Goal: Task Accomplishment & Management: Complete application form

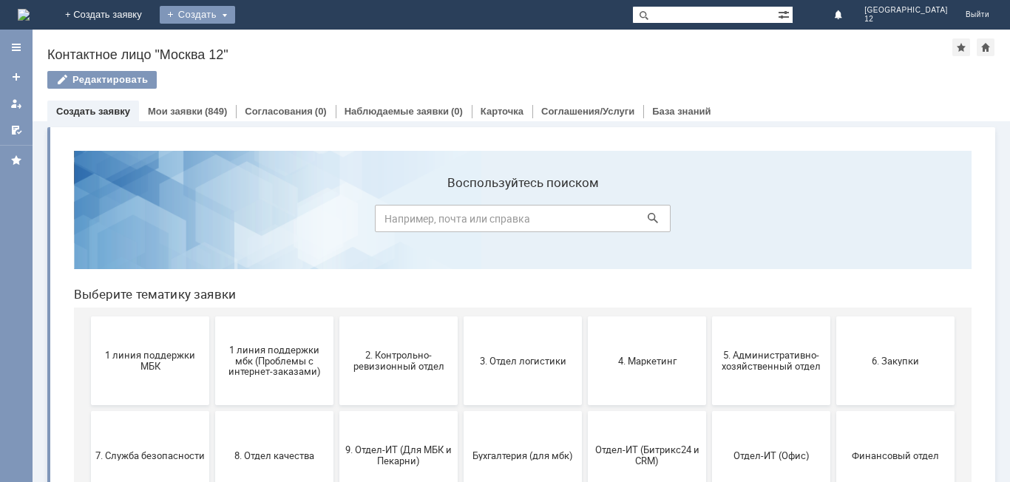
click at [235, 21] on div "Создать" at bounding box center [197, 15] width 75 height 18
click at [270, 44] on link "Заявка" at bounding box center [219, 44] width 112 height 18
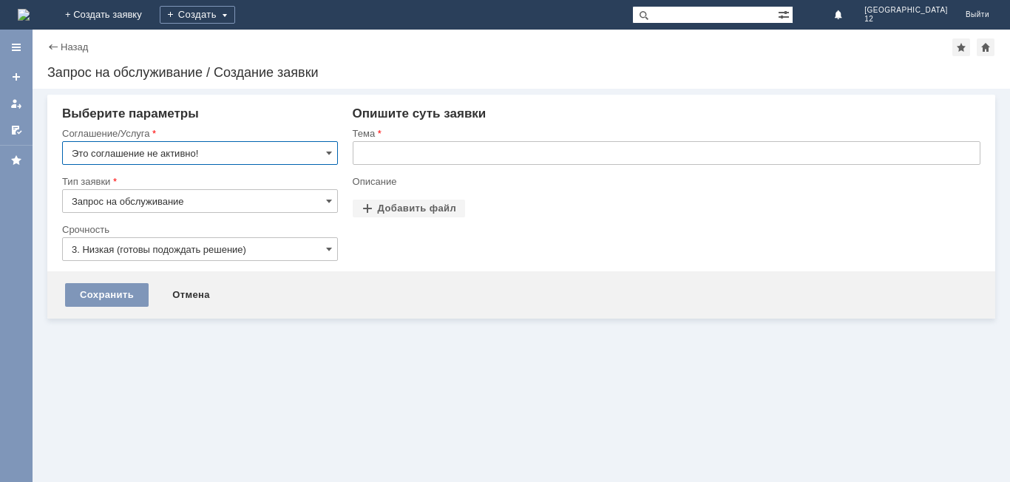
click at [333, 150] on input "Это соглашение не активно!" at bounding box center [200, 153] width 276 height 24
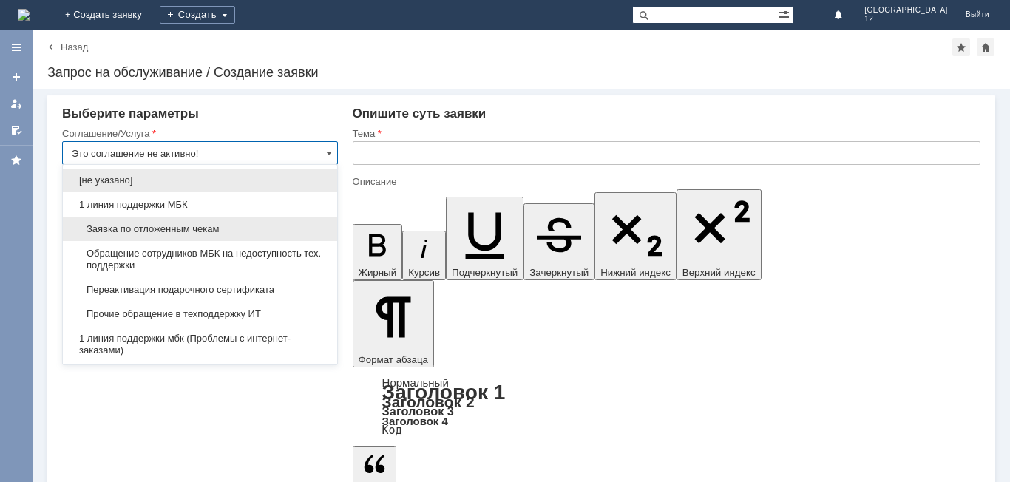
click at [217, 229] on span "Заявка по отложенным чекам" at bounding box center [200, 229] width 257 height 12
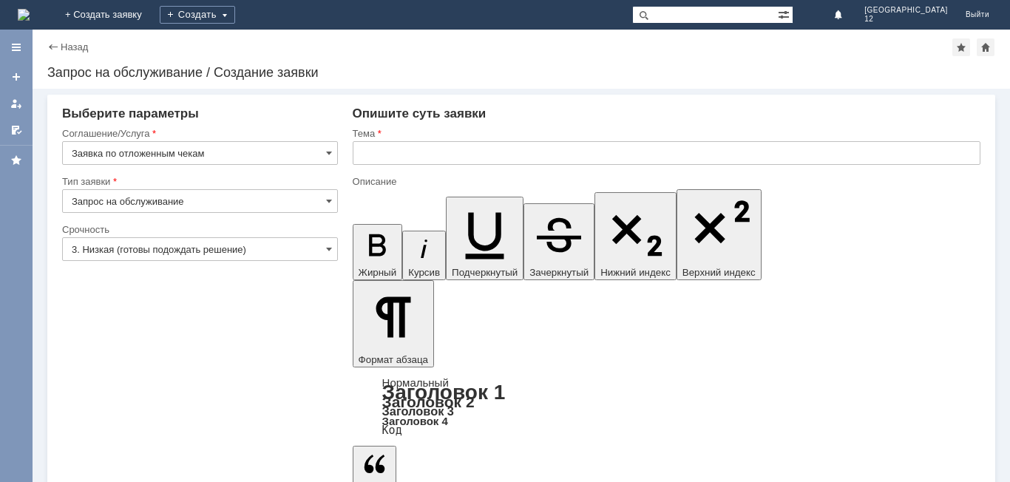
type input "Заявка по отложенным чекам"
click at [406, 143] on input "text" at bounding box center [667, 153] width 628 height 24
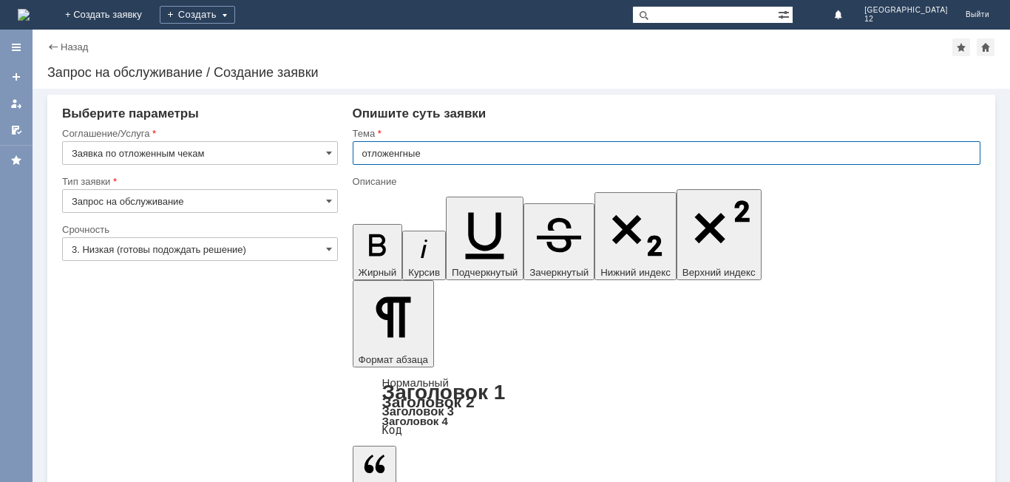
click at [402, 150] on input "отложенгные" at bounding box center [667, 153] width 628 height 24
click at [478, 143] on input "отложенгные" at bounding box center [667, 153] width 628 height 24
click at [400, 152] on input "отложенгные" at bounding box center [667, 153] width 628 height 24
click at [473, 154] on input "отложенгные" at bounding box center [667, 153] width 628 height 24
click at [400, 152] on input "отложенгные" at bounding box center [667, 153] width 628 height 24
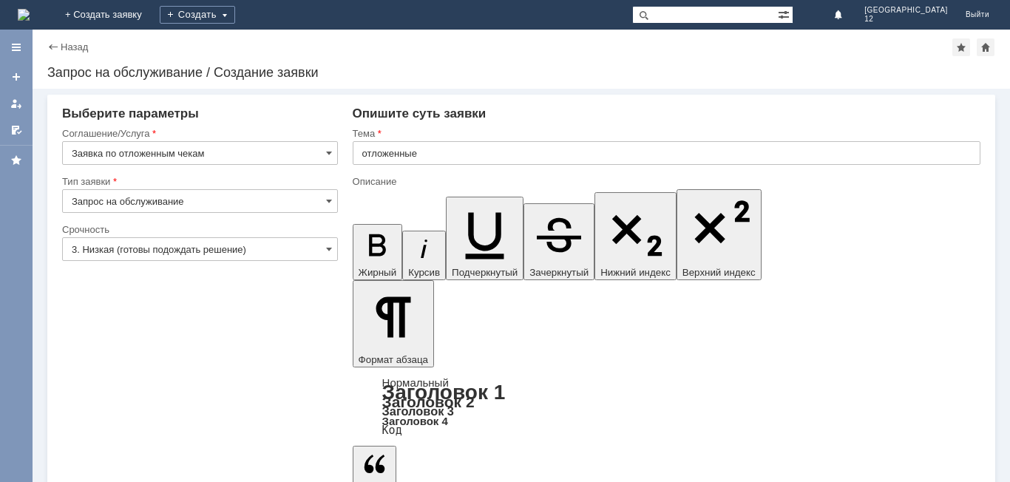
click at [439, 141] on div "Тема" at bounding box center [667, 134] width 628 height 14
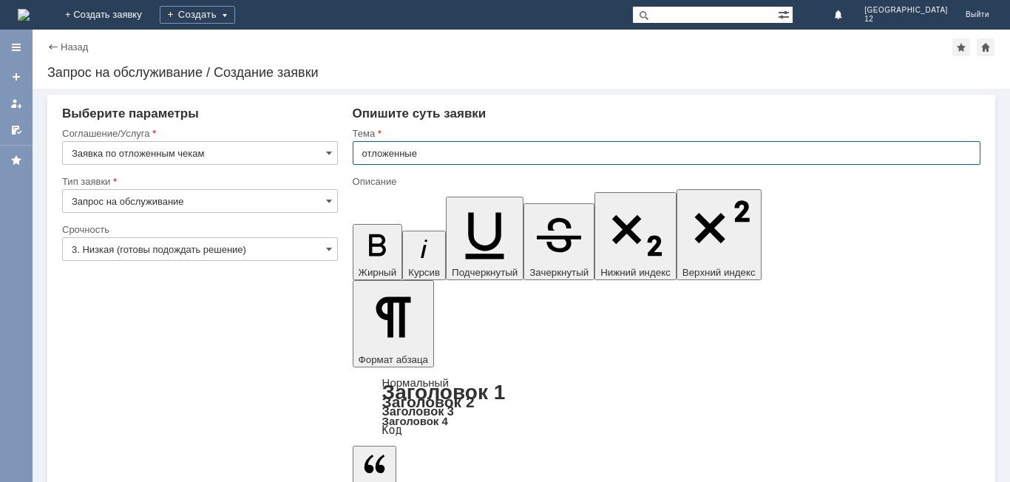
click at [439, 147] on input "отложенные" at bounding box center [667, 153] width 628 height 24
click at [446, 152] on input "отложенные" at bounding box center [667, 153] width 628 height 24
type input "отложенные чеки"
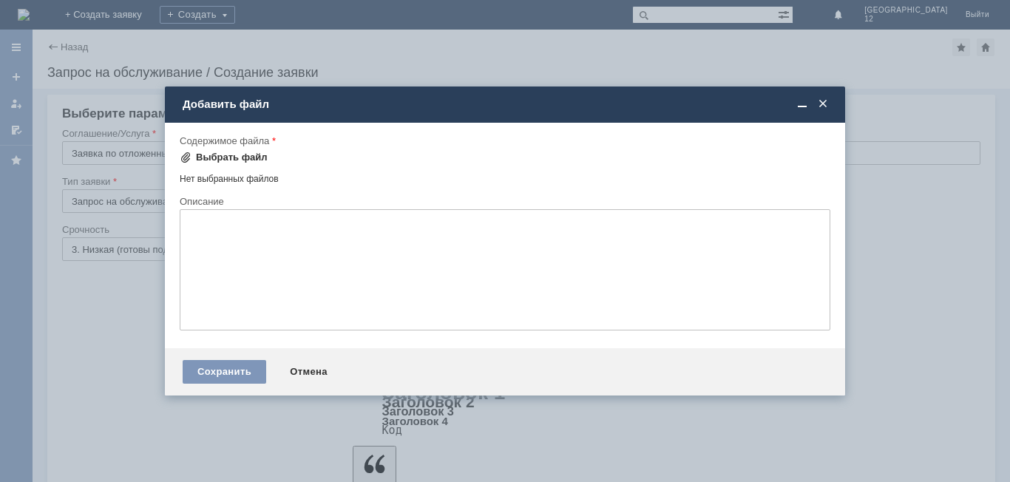
click at [254, 157] on div "Выбрать файл" at bounding box center [232, 158] width 72 height 12
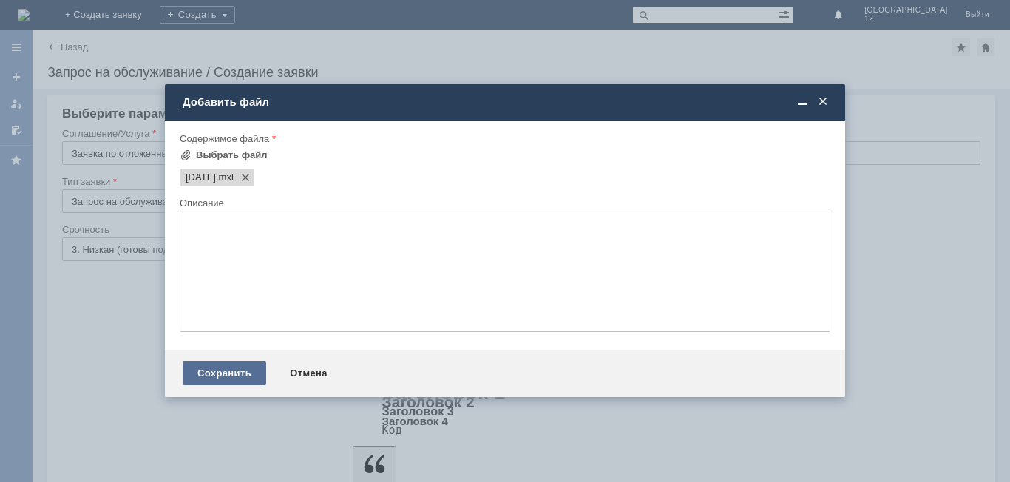
click at [232, 377] on div "Сохранить" at bounding box center [225, 374] width 84 height 24
